Goal: Find specific page/section: Find specific page/section

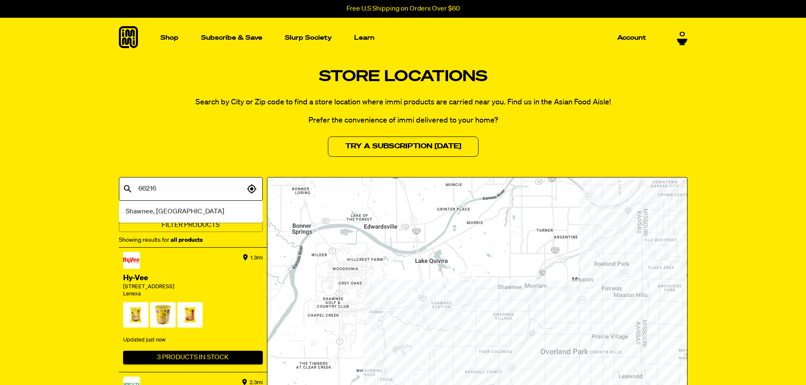
type input "66216"
click at [135, 208] on span "Shawnee, [GEOGRAPHIC_DATA]" at bounding box center [175, 212] width 99 height 10
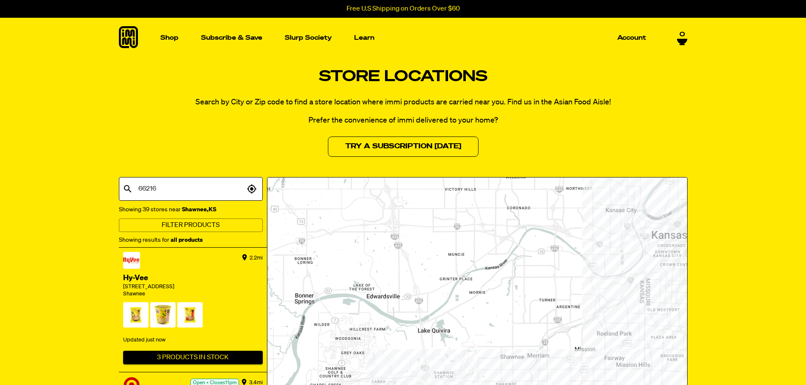
click at [161, 186] on input "66216" at bounding box center [190, 189] width 108 height 16
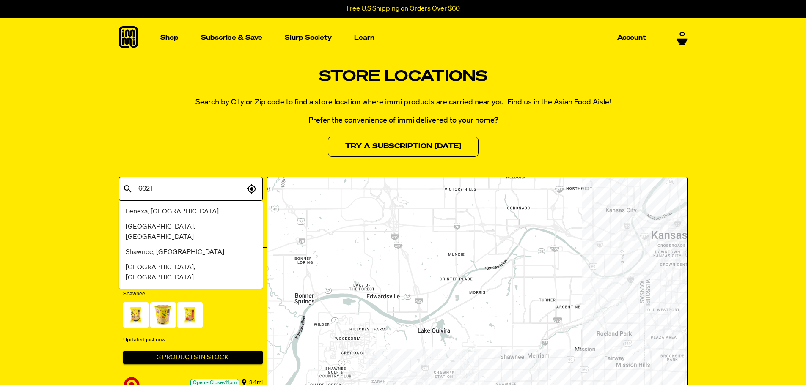
type input "66217"
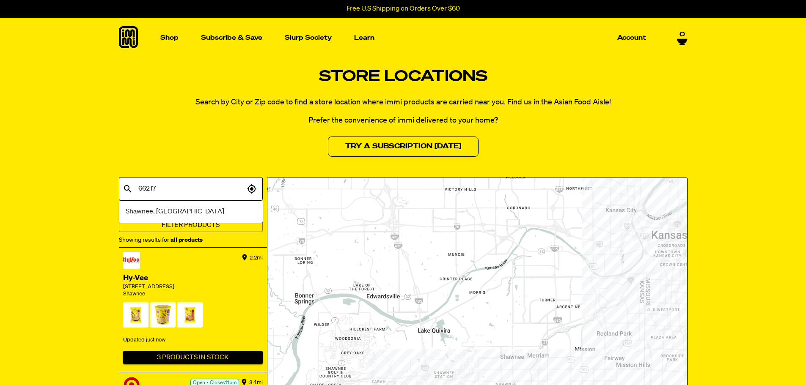
click at [156, 208] on span "Shawnee, [GEOGRAPHIC_DATA]" at bounding box center [175, 212] width 99 height 10
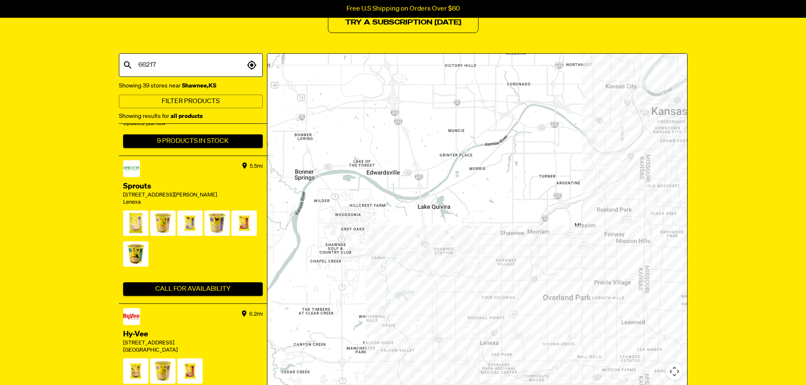
scroll to position [678, 0]
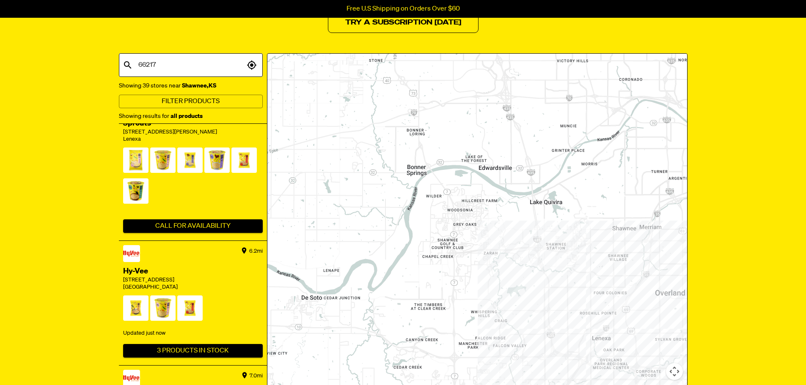
drag, startPoint x: 378, startPoint y: 277, endPoint x: 526, endPoint y: 270, distance: 148.7
click at [526, 270] on div at bounding box center [477, 246] width 420 height 384
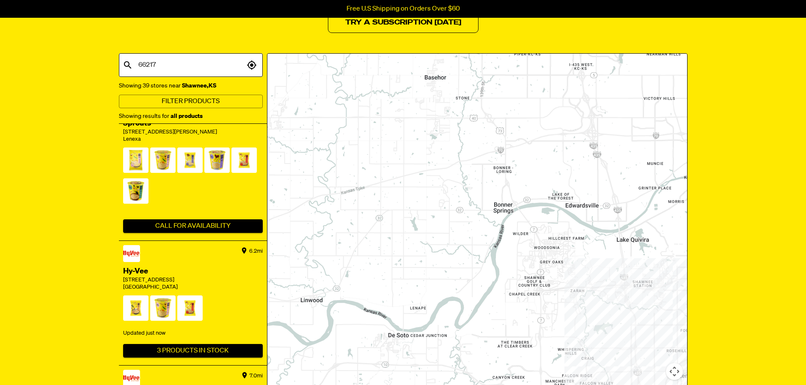
drag, startPoint x: 363, startPoint y: 291, endPoint x: 414, endPoint y: 335, distance: 66.9
click at [414, 335] on div at bounding box center [477, 246] width 420 height 384
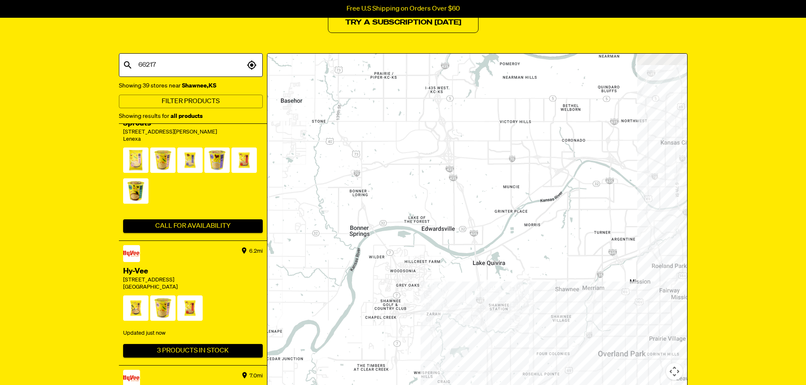
drag, startPoint x: 514, startPoint y: 283, endPoint x: 368, endPoint y: 308, distance: 148.5
click at [368, 308] on div at bounding box center [477, 246] width 420 height 384
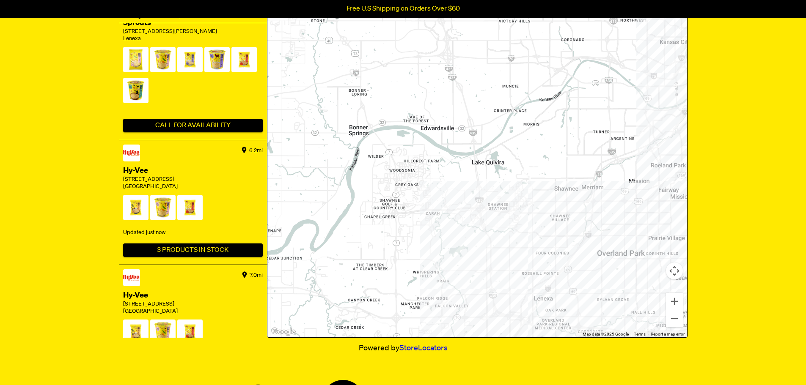
scroll to position [234, 0]
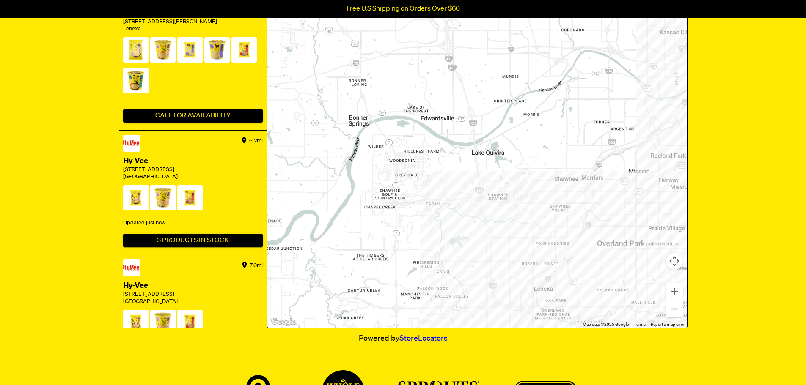
click at [537, 266] on div at bounding box center [477, 135] width 420 height 384
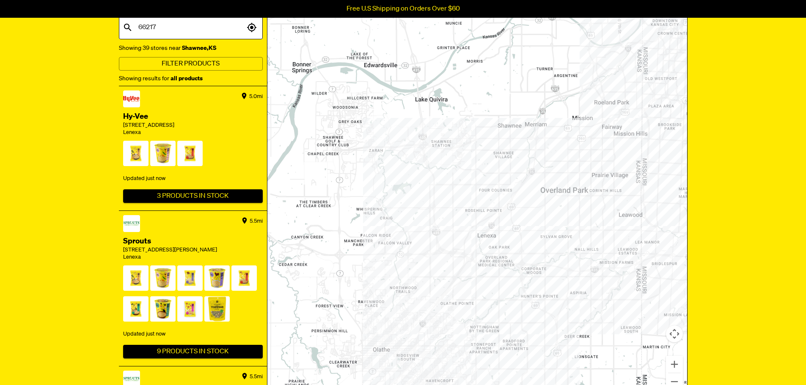
scroll to position [161, 0]
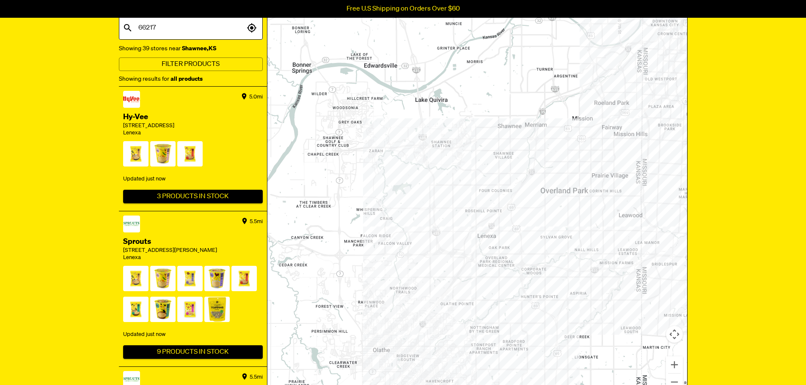
click at [473, 141] on div at bounding box center [477, 208] width 420 height 384
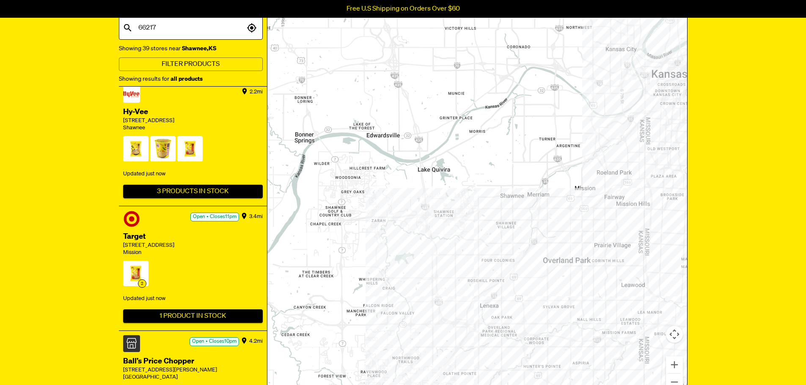
scroll to position [0, 0]
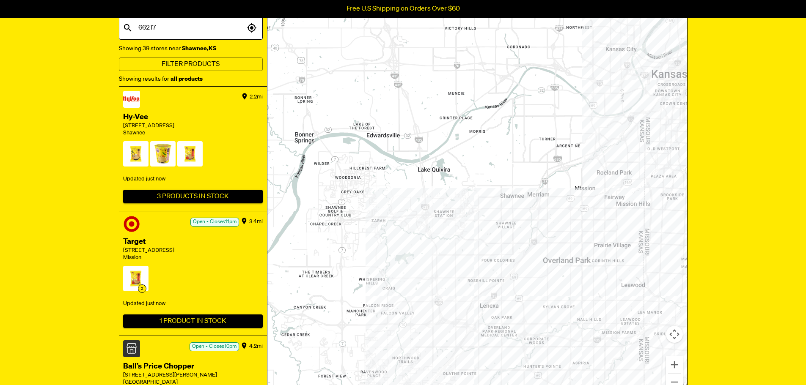
click at [476, 283] on div at bounding box center [477, 208] width 420 height 384
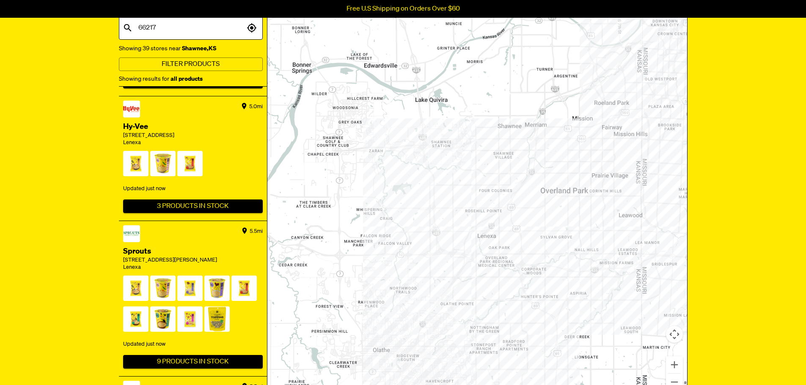
scroll to position [367, 0]
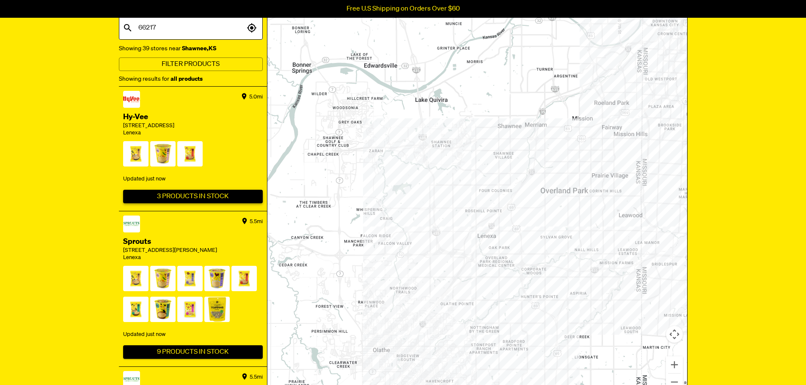
click at [176, 192] on button "3 Products In Stock" at bounding box center [193, 197] width 140 height 14
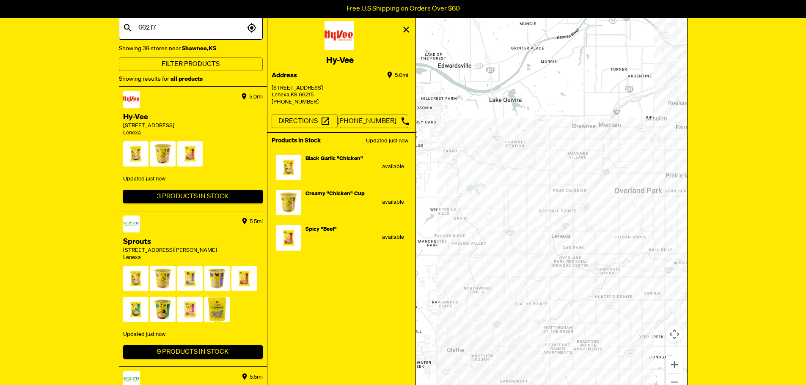
click at [284, 171] on div at bounding box center [288, 169] width 25 height 28
click at [291, 173] on div at bounding box center [288, 169] width 25 height 28
click at [338, 162] on div "Black Garlic "Chicken" available" at bounding box center [352, 169] width 103 height 28
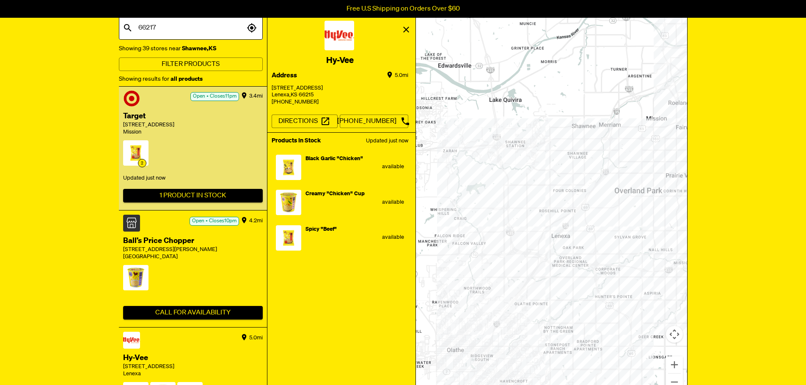
scroll to position [125, 0]
